Goal: Information Seeking & Learning: Learn about a topic

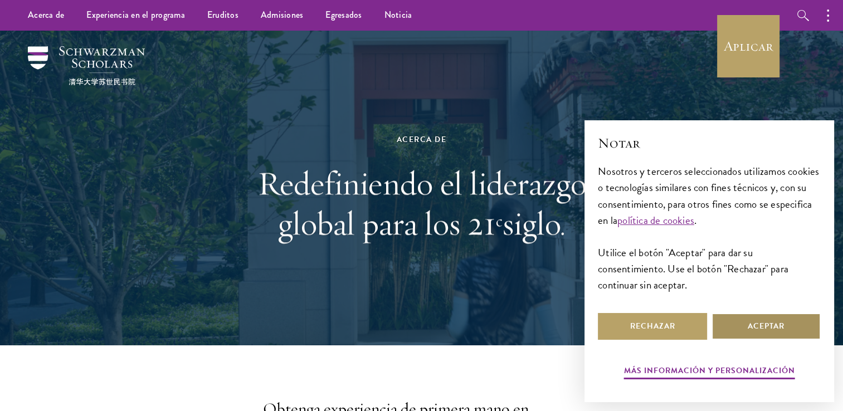
click at [752, 327] on button "Aceptar" at bounding box center [766, 326] width 109 height 27
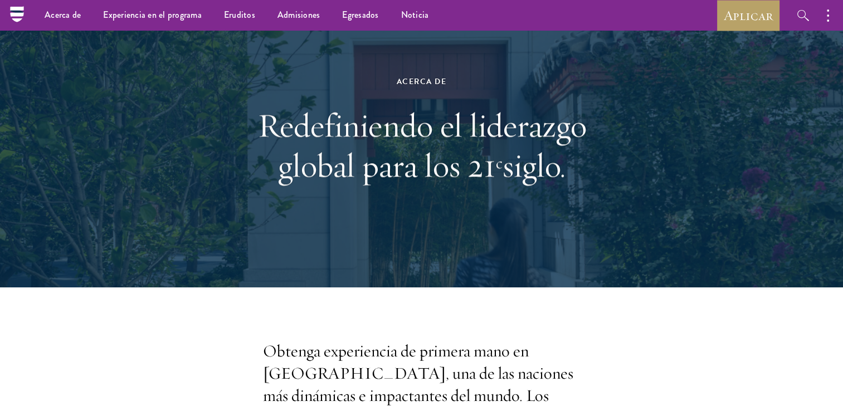
scroll to position [57, 0]
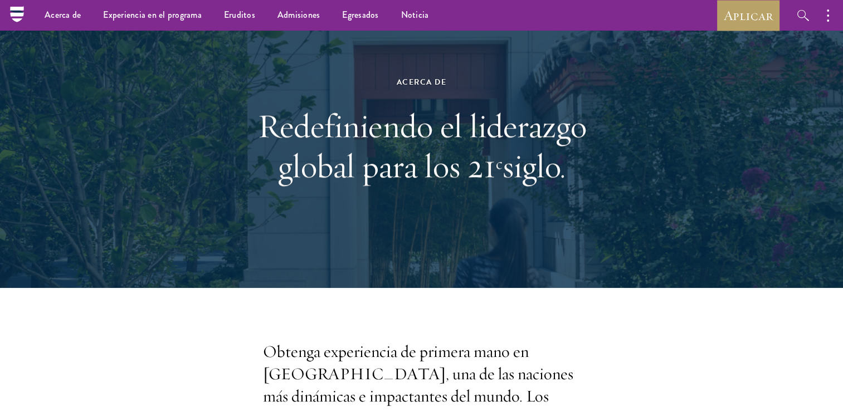
drag, startPoint x: 261, startPoint y: 126, endPoint x: 602, endPoint y: 181, distance: 345.3
click at [602, 181] on h1 "Redefiniendo el liderazgo global para los 21 c siglo." at bounding box center [422, 146] width 384 height 80
copy h1 "Redefiniendo el liderazgo global para los 21 c siglo."
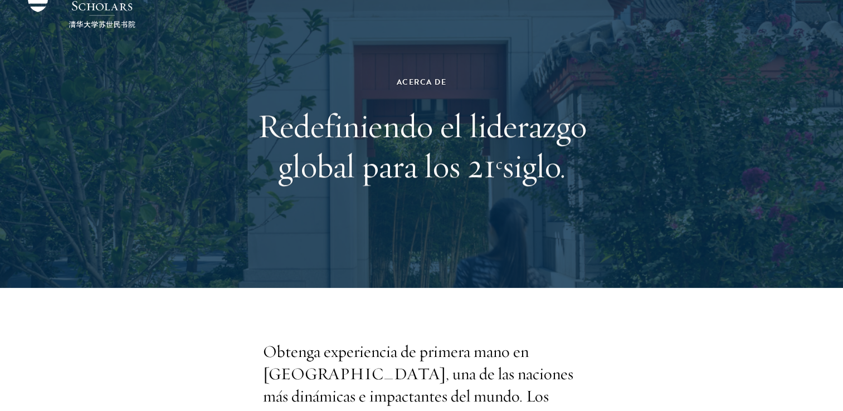
scroll to position [261, 0]
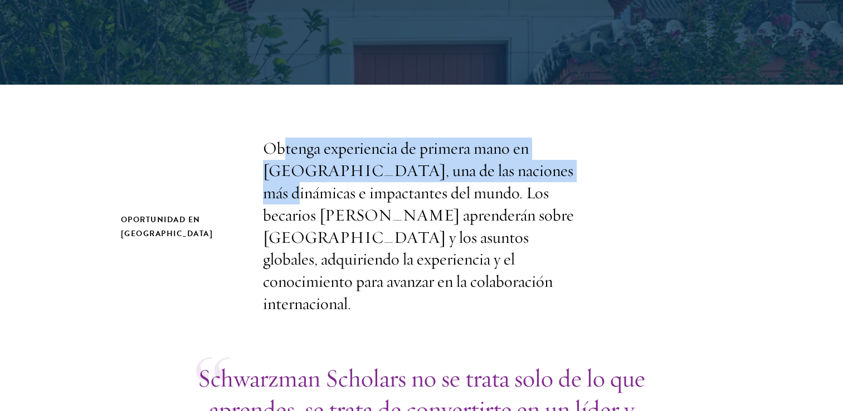
drag, startPoint x: 281, startPoint y: 149, endPoint x: 502, endPoint y: 172, distance: 222.4
click at [502, 172] on p "Obtenga experiencia de primera mano en [GEOGRAPHIC_DATA], una de las naciones m…" at bounding box center [422, 227] width 318 height 178
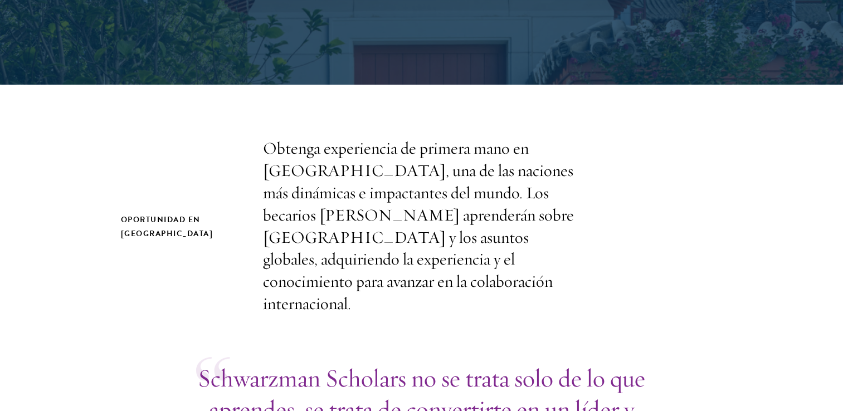
drag, startPoint x: 502, startPoint y: 172, endPoint x: 564, endPoint y: 188, distance: 64.6
click at [564, 188] on p "Obtenga experiencia de primera mano en [GEOGRAPHIC_DATA], una de las naciones m…" at bounding box center [422, 227] width 318 height 178
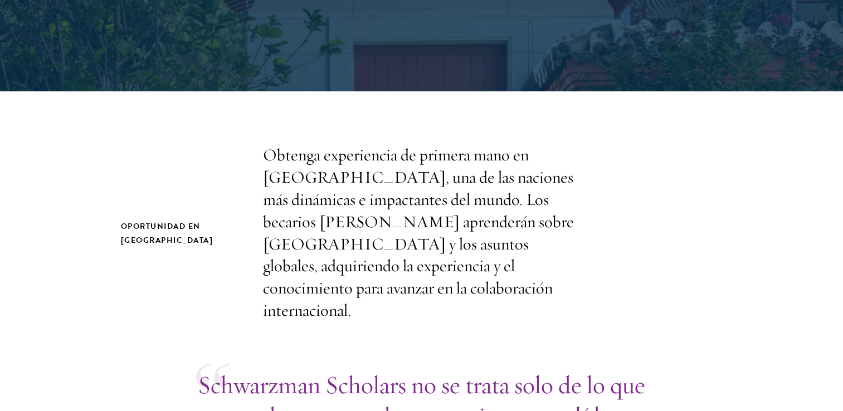
scroll to position [254, 0]
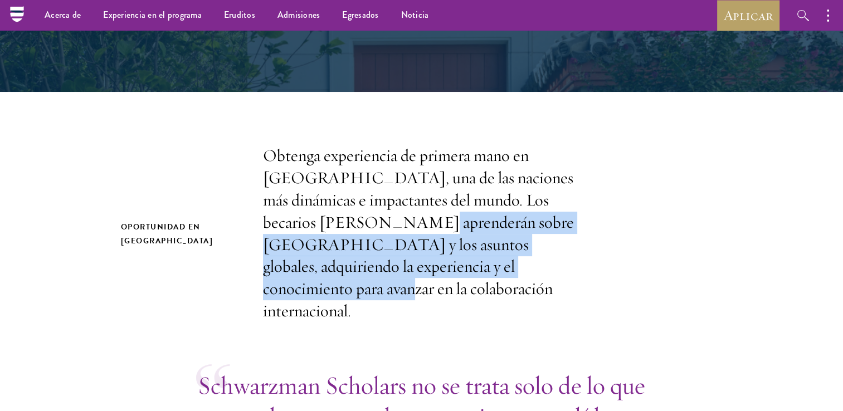
drag, startPoint x: 341, startPoint y: 224, endPoint x: 437, endPoint y: 262, distance: 103.3
click at [437, 262] on p "Obtenga experiencia de primera mano en [GEOGRAPHIC_DATA], una de las naciones m…" at bounding box center [422, 234] width 318 height 178
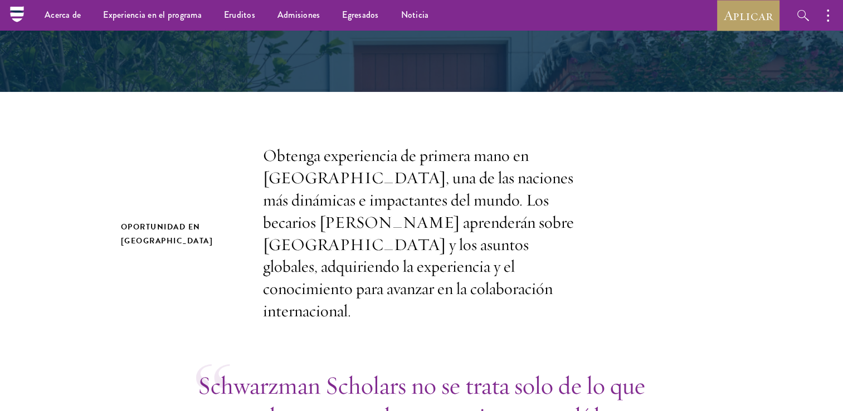
drag, startPoint x: 437, startPoint y: 262, endPoint x: 528, endPoint y: 277, distance: 92.6
click at [528, 277] on p "Obtenga experiencia de primera mano en [GEOGRAPHIC_DATA], una de las naciones m…" at bounding box center [422, 234] width 318 height 178
drag, startPoint x: 310, startPoint y: 268, endPoint x: 379, endPoint y: 269, distance: 69.1
click at [379, 269] on p "Obtenga experiencia de primera mano en [GEOGRAPHIC_DATA], una de las naciones m…" at bounding box center [422, 234] width 318 height 178
drag, startPoint x: 379, startPoint y: 269, endPoint x: 526, endPoint y: 273, distance: 147.2
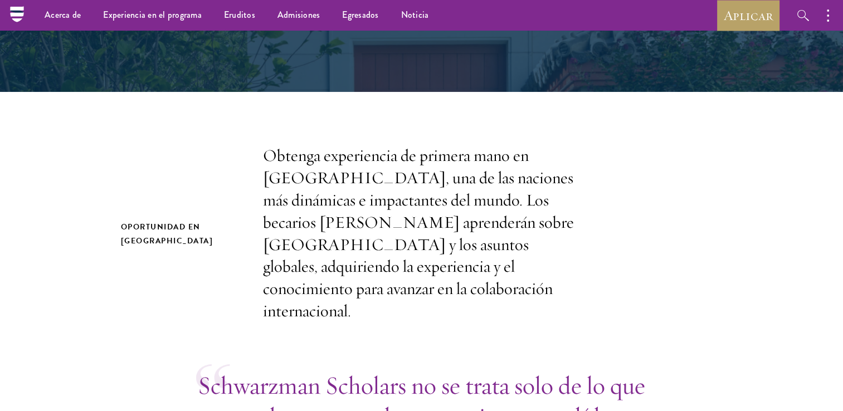
click at [526, 273] on p "Obtenga experiencia de primera mano en [GEOGRAPHIC_DATA], una de las naciones m…" at bounding box center [422, 234] width 318 height 178
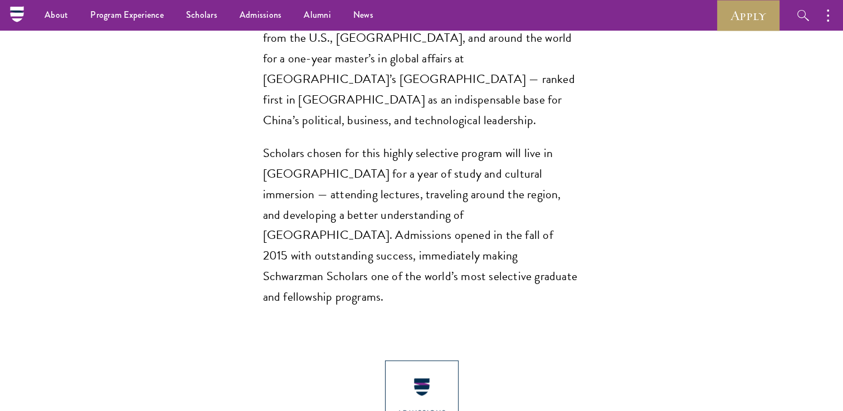
scroll to position [941, 0]
click at [512, 144] on p "Scholars chosen for this highly selective program will live in [GEOGRAPHIC_DATA…" at bounding box center [422, 226] width 318 height 165
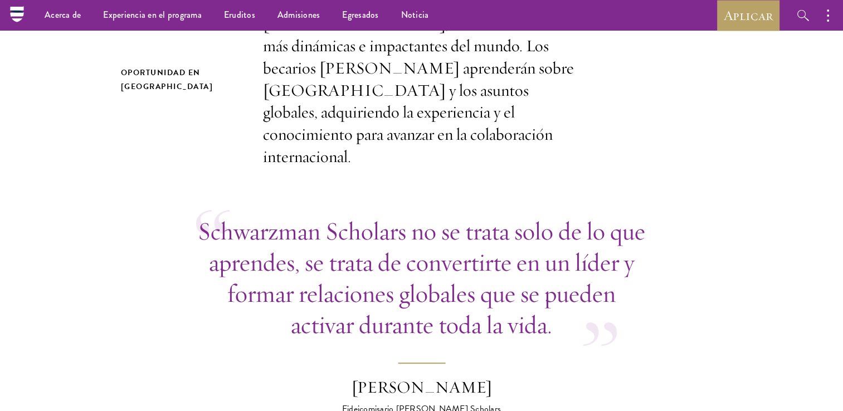
scroll to position [303, 0]
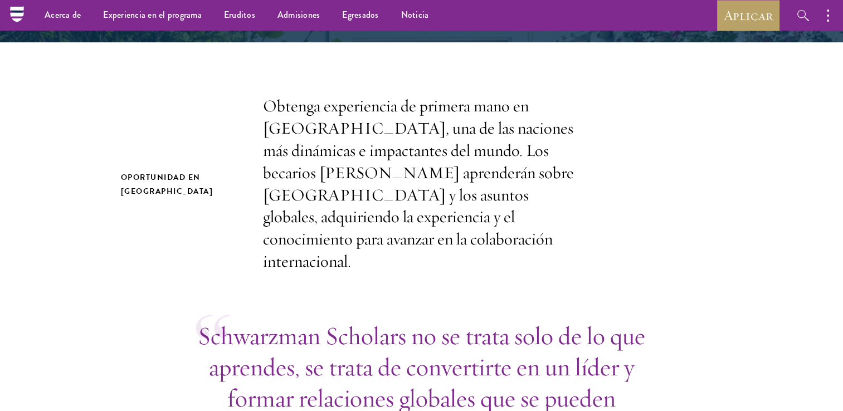
click at [392, 320] on p "Schwarzman Scholars no se trata solo de lo que aprendes, se trata de convertirt…" at bounding box center [421, 382] width 451 height 125
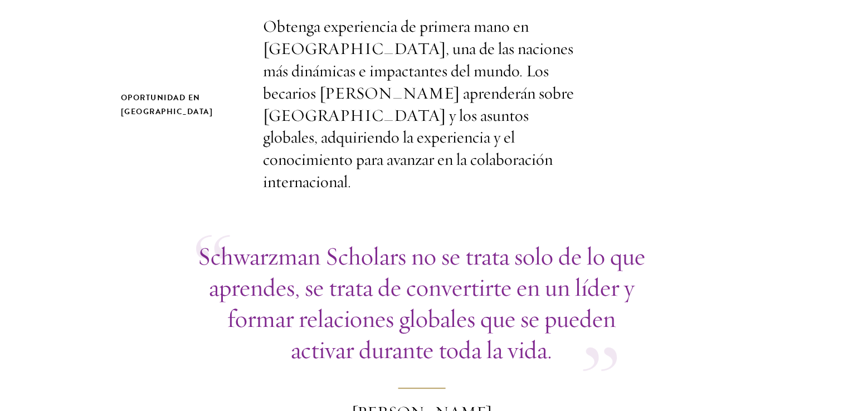
scroll to position [383, 0]
click at [203, 90] on h2 "Oportunidad en [GEOGRAPHIC_DATA]" at bounding box center [181, 104] width 120 height 28
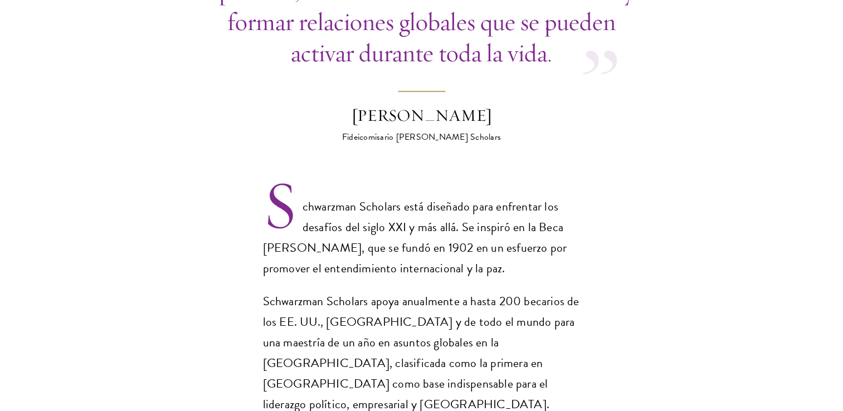
scroll to position [680, 0]
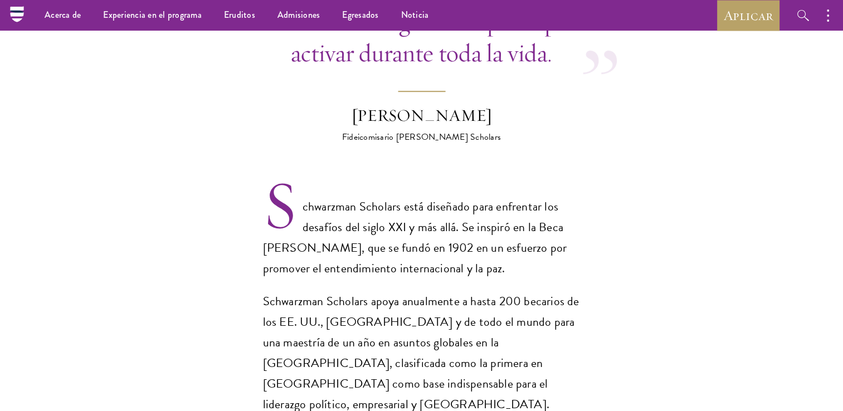
click at [390, 91] on footer "[PERSON_NAME] Fideicomisario [PERSON_NAME] Scholars" at bounding box center [421, 117] width 195 height 53
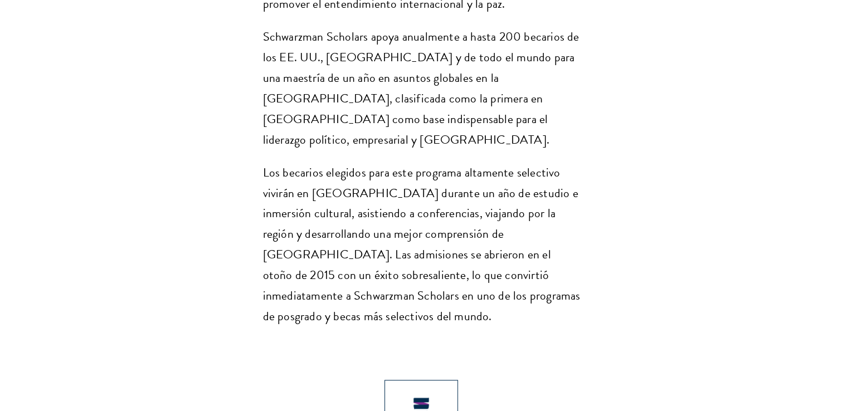
scroll to position [1054, 0]
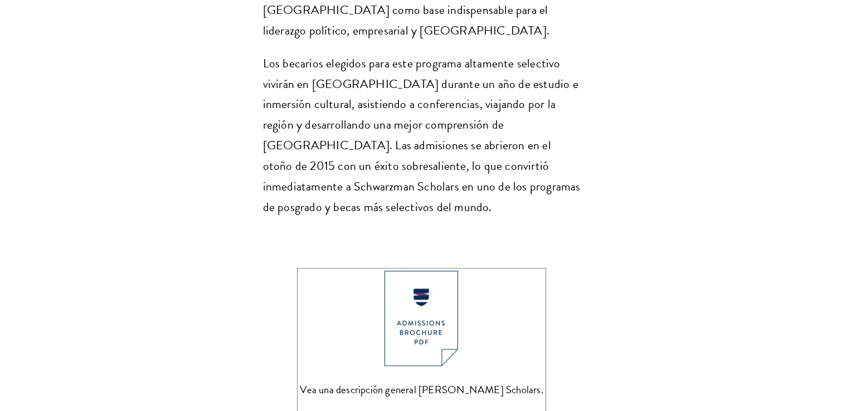
click at [426, 271] on img at bounding box center [421, 318] width 74 height 95
